Goal: Navigation & Orientation: Understand site structure

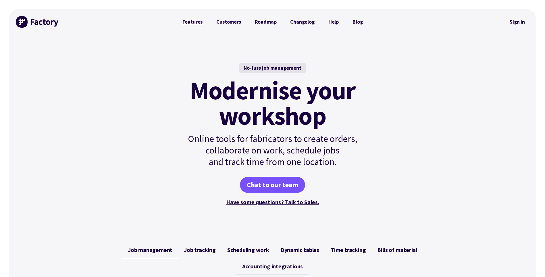
click at [192, 25] on link "Features" at bounding box center [193, 21] width 34 height 11
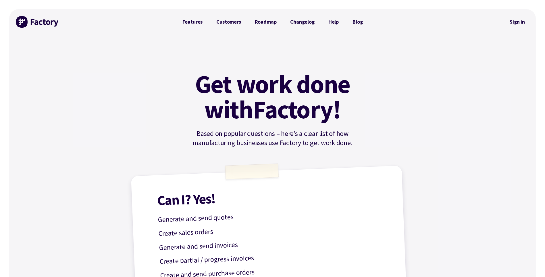
click at [225, 22] on link "Customers" at bounding box center [229, 21] width 38 height 11
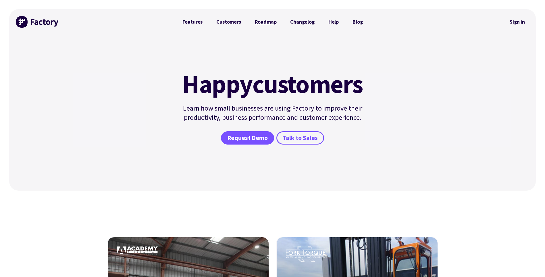
click at [268, 22] on link "Roadmap" at bounding box center [266, 21] width 36 height 11
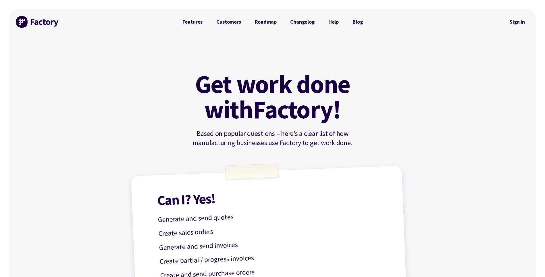
click at [193, 23] on link "Features" at bounding box center [193, 21] width 34 height 11
click at [333, 21] on link "Help" at bounding box center [334, 21] width 24 height 11
